Goal: Register for event/course

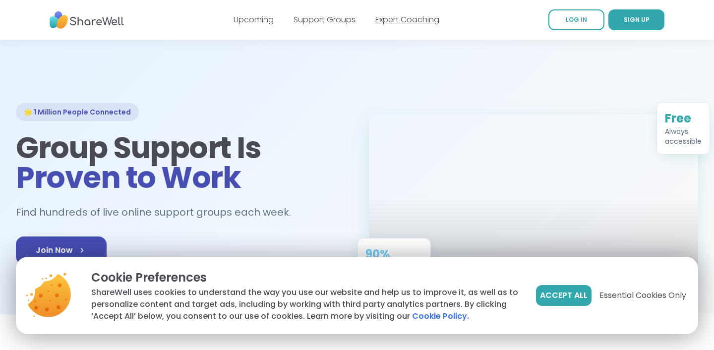
click at [397, 18] on link "Expert Coaching" at bounding box center [407, 19] width 64 height 11
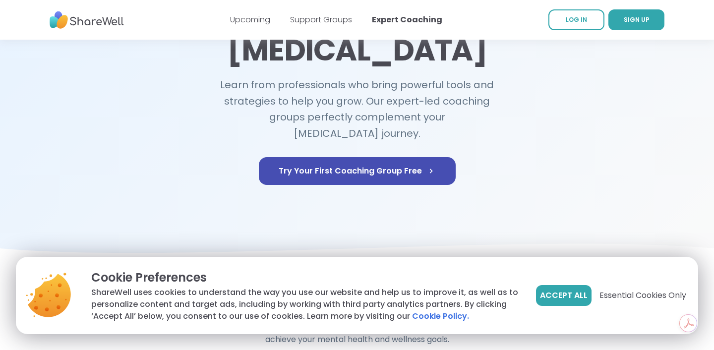
scroll to position [118, 0]
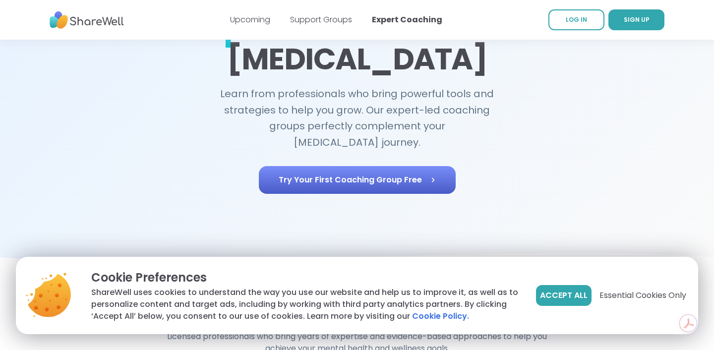
click at [348, 174] on span "Try Your First Coaching Group Free" at bounding box center [357, 180] width 157 height 12
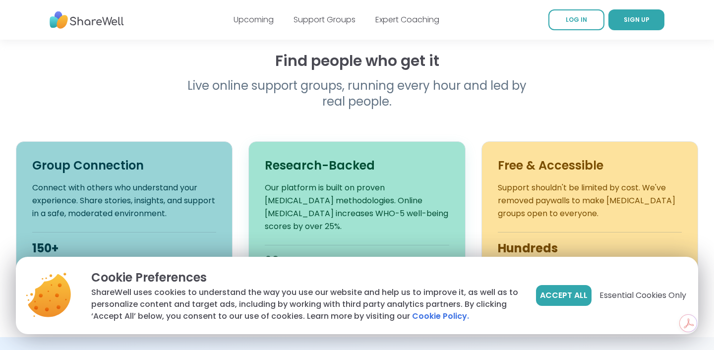
scroll to position [278, 0]
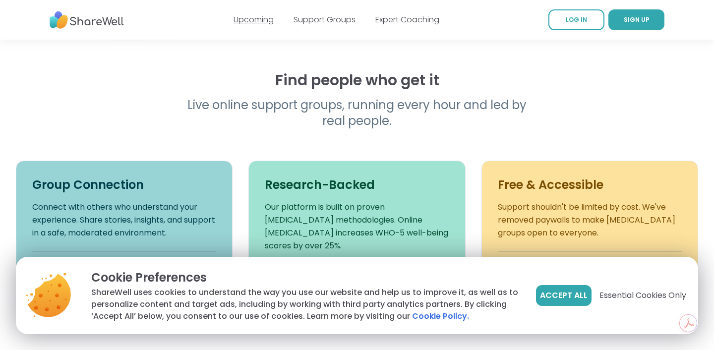
click at [254, 23] on link "Upcoming" at bounding box center [253, 19] width 40 height 11
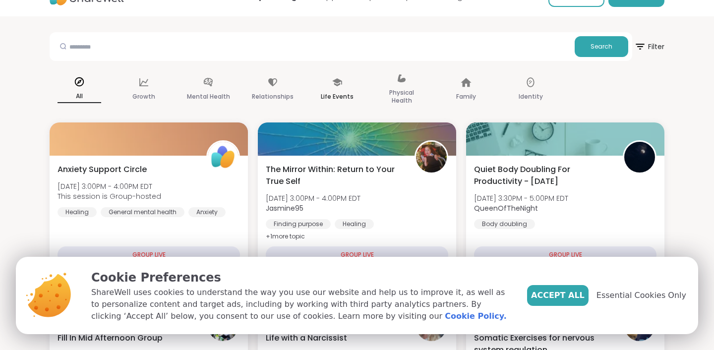
scroll to position [27, 0]
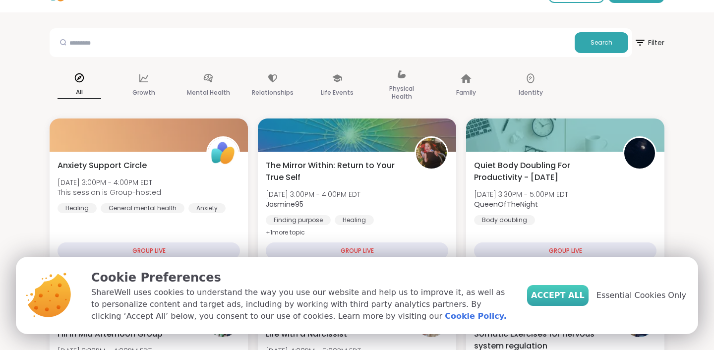
click at [562, 292] on span "Accept All" at bounding box center [558, 295] width 54 height 12
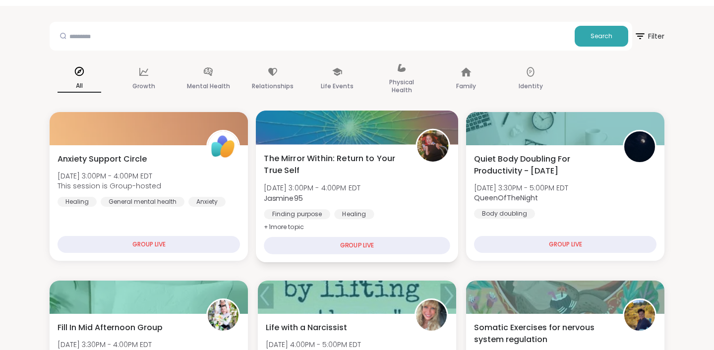
scroll to position [0, 0]
